Goal: Navigation & Orientation: Find specific page/section

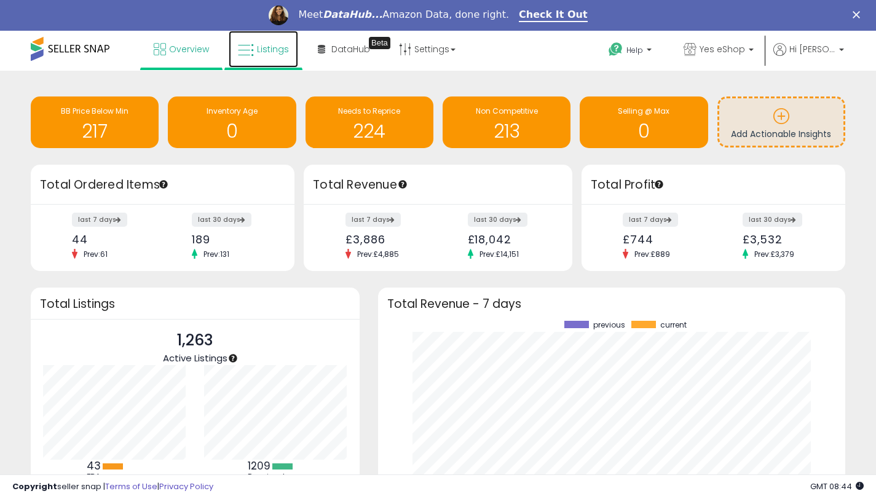
click at [258, 53] on span "Listings" at bounding box center [273, 49] width 32 height 12
